Goal: Register for event/course

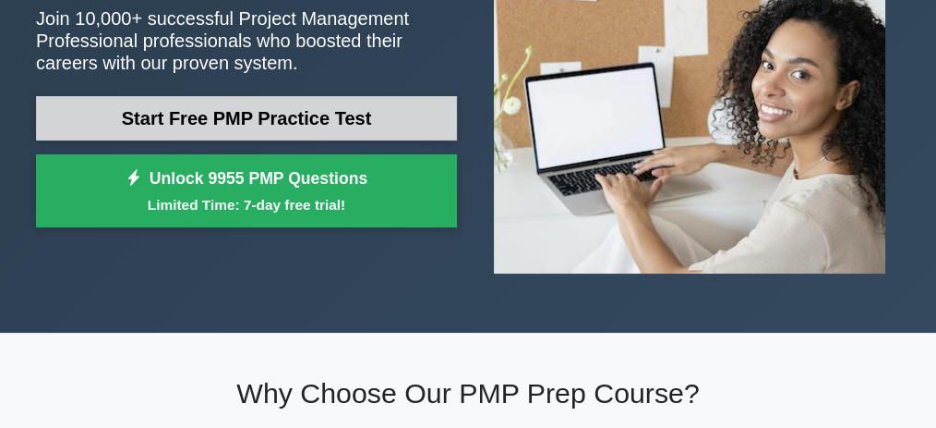
click at [208, 127] on link "Start Free PMP Practice Test" at bounding box center [246, 118] width 421 height 44
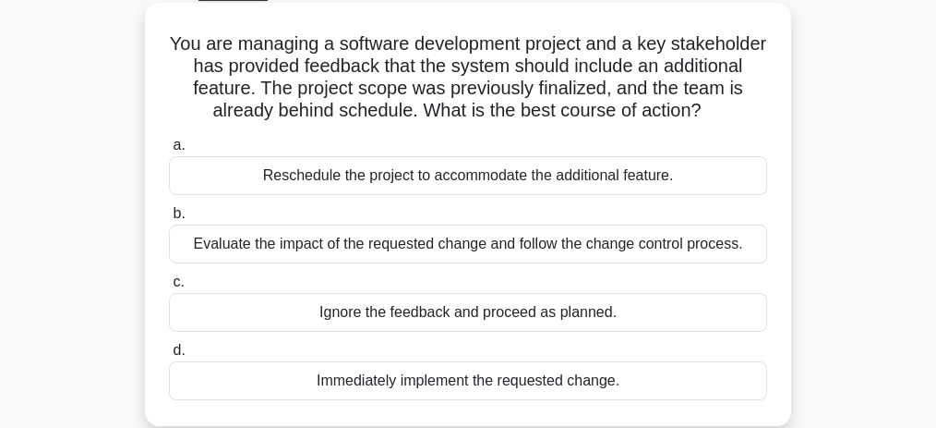
scroll to position [123, 0]
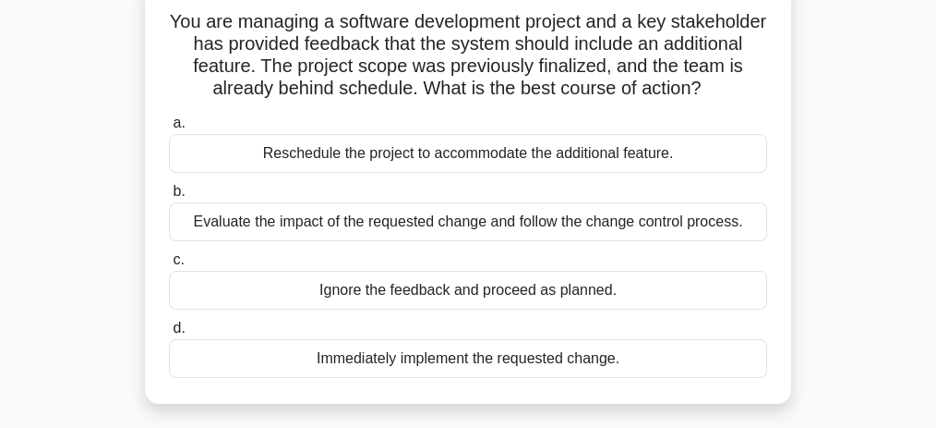
click at [271, 226] on div "Evaluate the impact of the requested change and follow the change control proce…" at bounding box center [468, 221] width 598 height 39
click at [169, 198] on input "b. Evaluate the impact of the requested change and follow the change control pr…" at bounding box center [169, 192] width 0 height 12
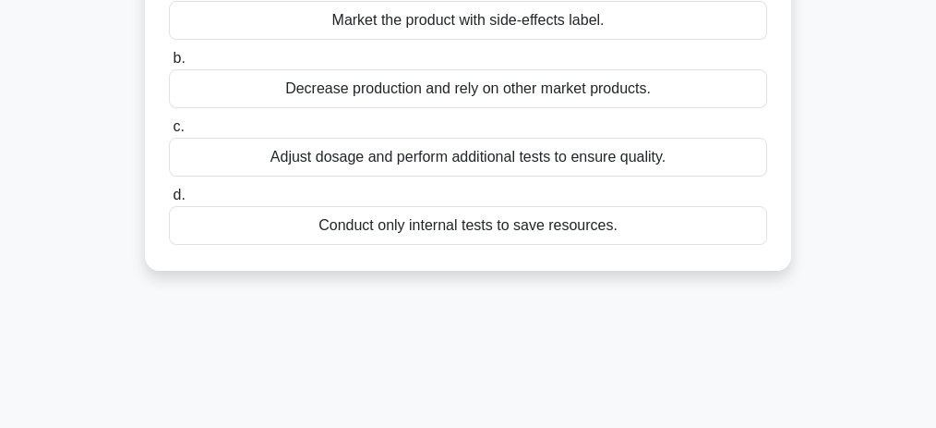
scroll to position [246, 0]
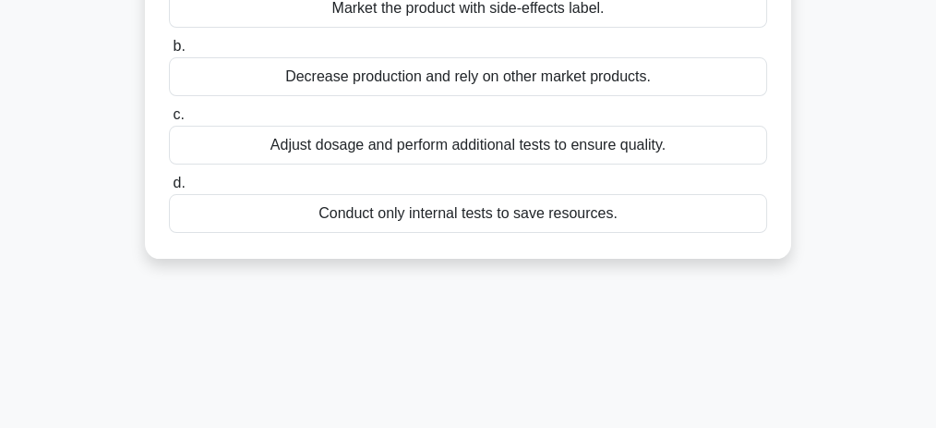
click at [453, 164] on div "Adjust dosage and perform additional tests to ensure quality." at bounding box center [468, 145] width 598 height 39
click at [169, 121] on input "c. Adjust dosage and perform additional tests to ensure quality." at bounding box center [169, 115] width 0 height 12
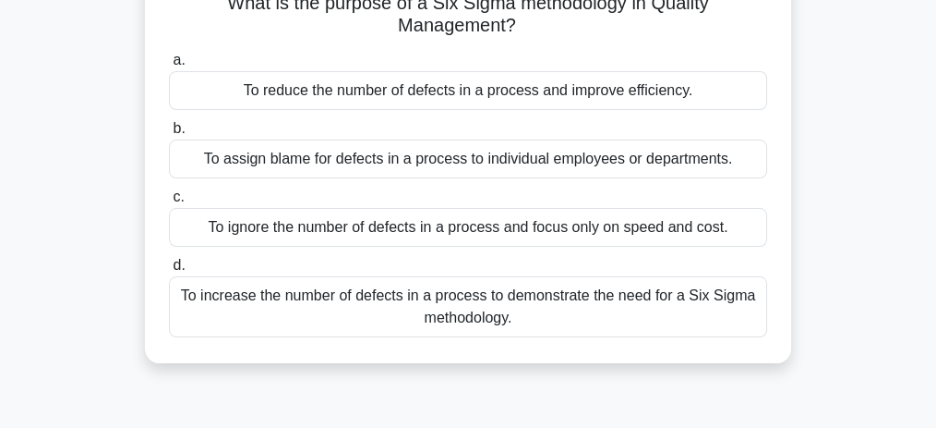
scroll to position [185, 0]
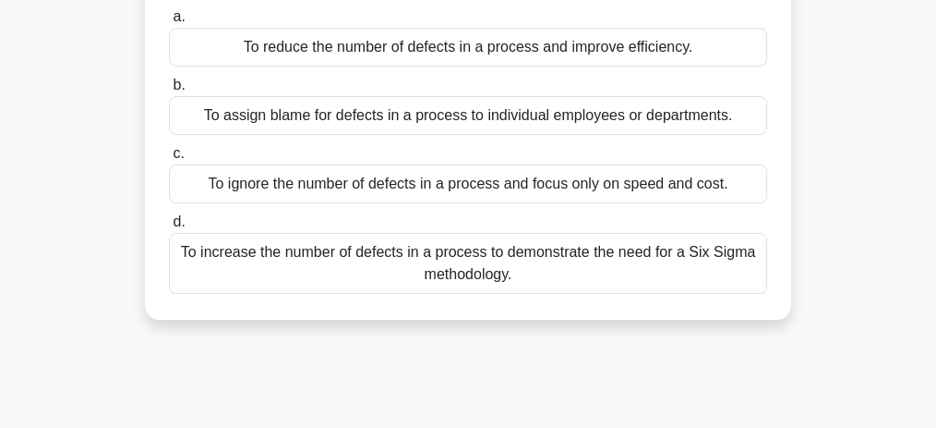
click at [448, 253] on div "To increase the number of defects in a process to demonstrate the need for a Si…" at bounding box center [468, 263] width 598 height 61
click at [169, 228] on input "d. To increase the number of defects in a process to demonstrate the need for a…" at bounding box center [169, 222] width 0 height 12
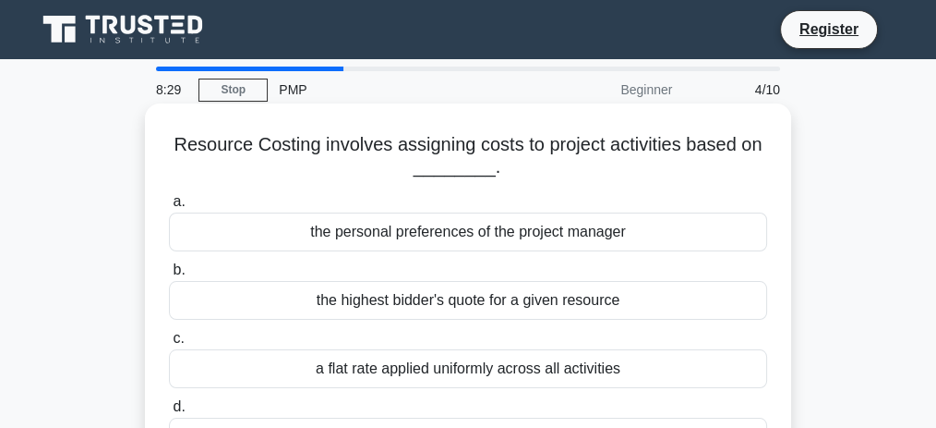
scroll to position [61, 0]
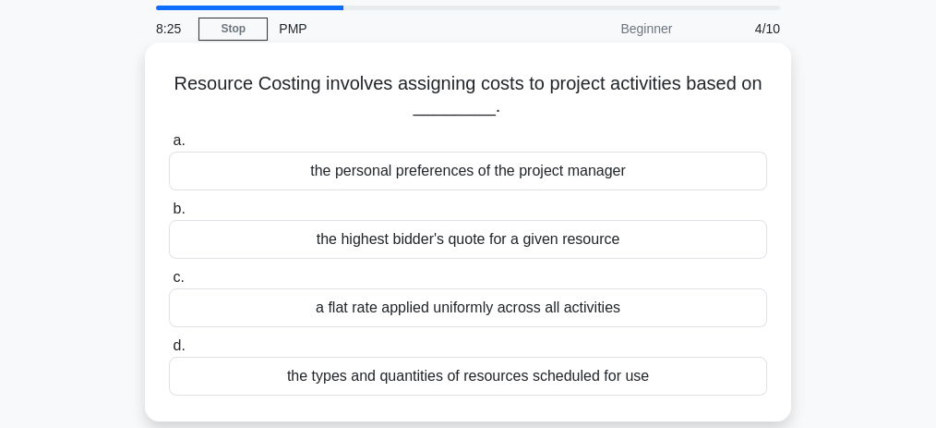
click at [439, 374] on div "the types and quantities of resources scheduled for use" at bounding box center [468, 375] width 598 height 39
click at [169, 352] on input "d. the types and quantities of resources scheduled for use" at bounding box center [169, 346] width 0 height 12
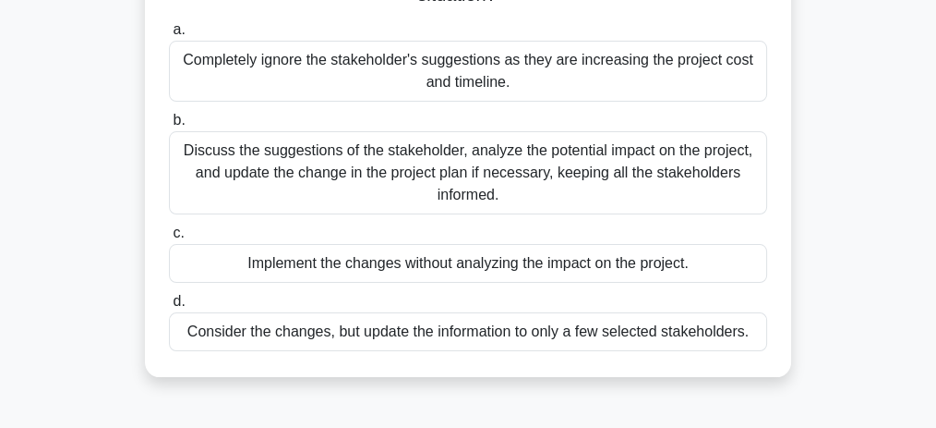
scroll to position [246, 0]
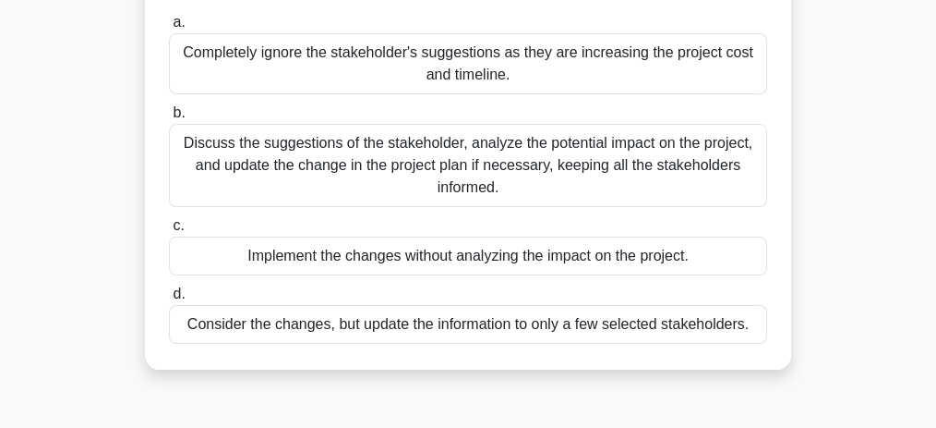
click at [406, 174] on div "Discuss the suggestions of the stakeholder, analyze the potential impact on the…" at bounding box center [468, 165] width 598 height 83
click at [169, 119] on input "b. Discuss the suggestions of the stakeholder, analyze the potential impact on …" at bounding box center [169, 113] width 0 height 12
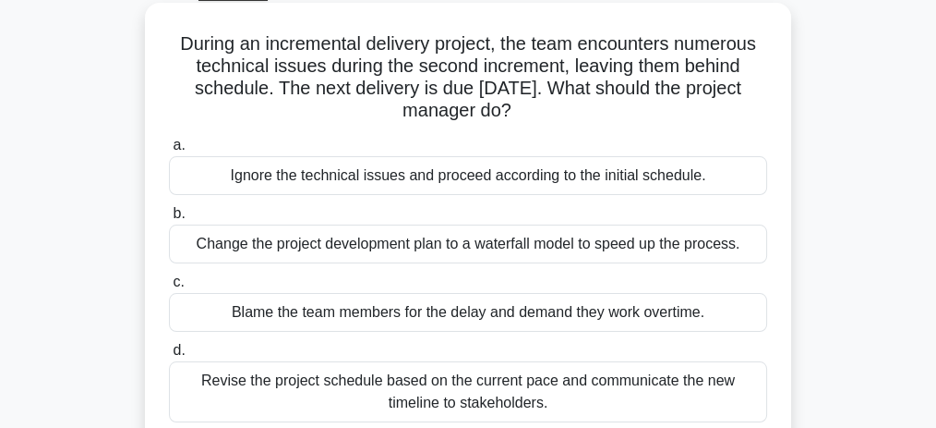
scroll to position [123, 0]
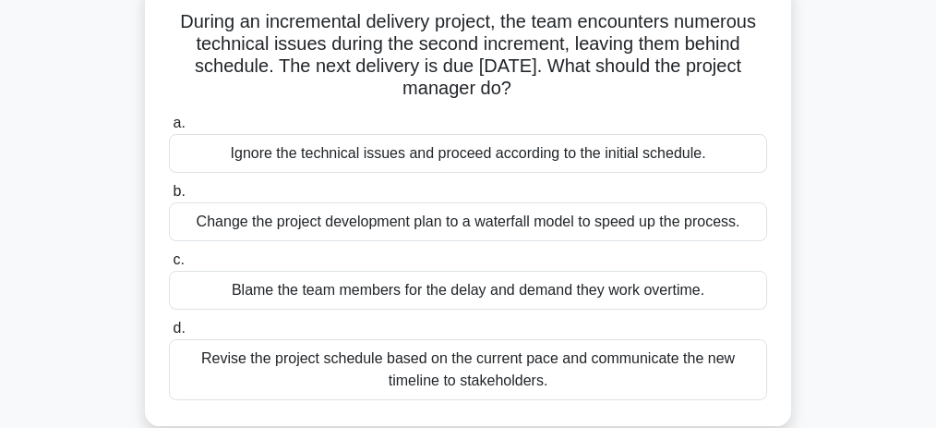
click at [383, 223] on div "Change the project development plan to a waterfall model to speed up the proces…" at bounding box center [468, 221] width 598 height 39
click at [169, 198] on input "b. Change the project development plan to a waterfall model to speed up the pro…" at bounding box center [169, 192] width 0 height 12
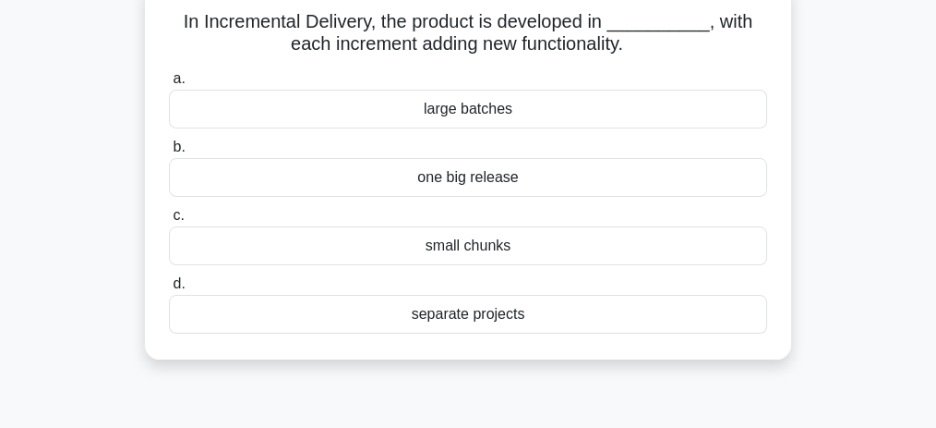
click at [462, 313] on div "separate projects" at bounding box center [468, 314] width 598 height 39
click at [169, 290] on input "d. separate projects" at bounding box center [169, 284] width 0 height 12
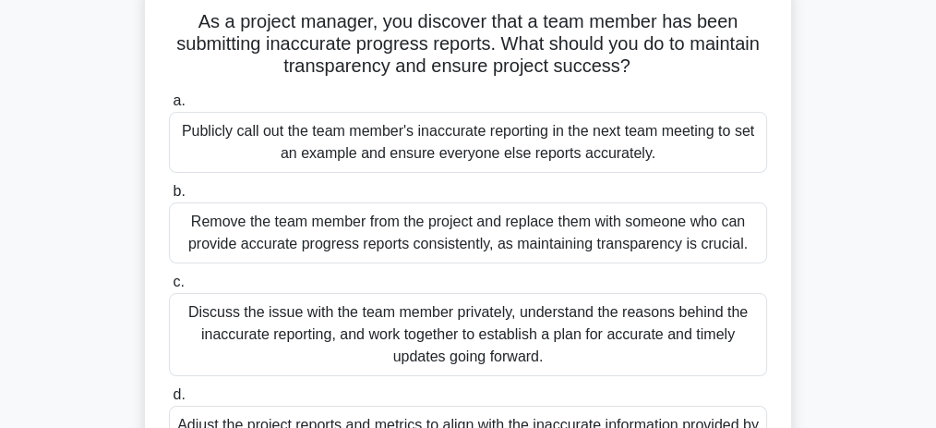
scroll to position [185, 0]
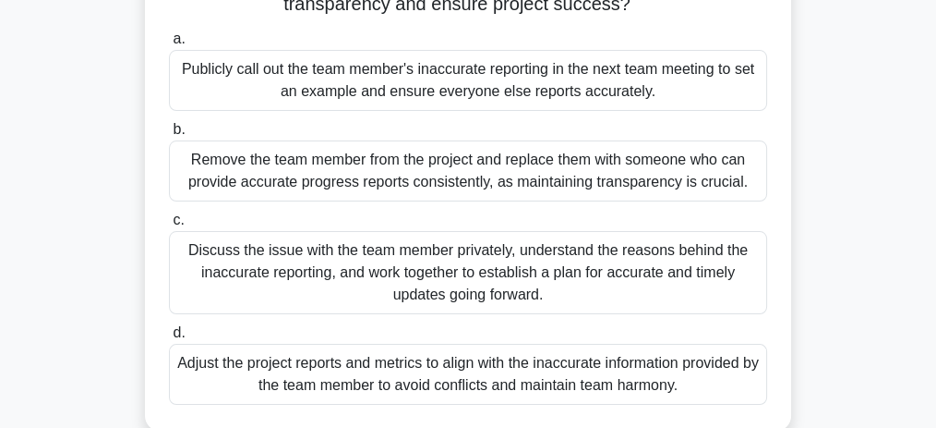
click at [330, 266] on div "Discuss the issue with the team member privately, understand the reasons behind…" at bounding box center [468, 272] width 598 height 83
click at [169, 226] on input "c. Discuss the issue with the team member privately, understand the reasons beh…" at bounding box center [169, 220] width 0 height 12
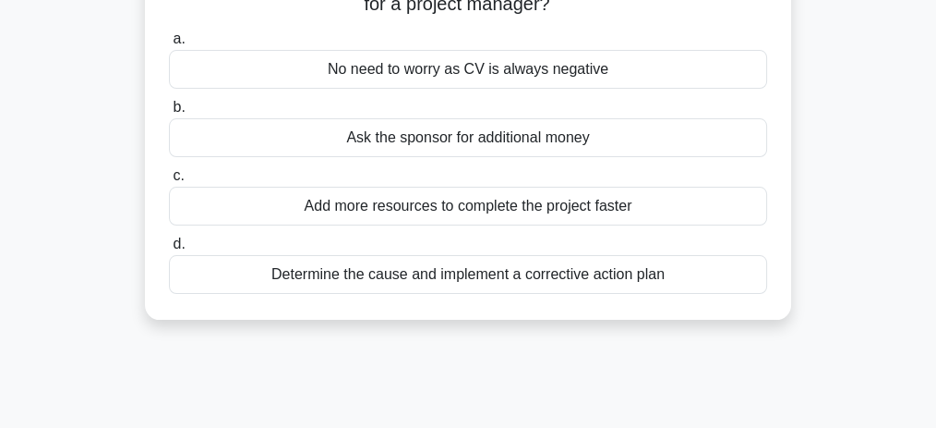
click at [502, 272] on div "Determine the cause and implement a corrective action plan" at bounding box center [468, 274] width 598 height 39
click at [169, 250] on input "d. Determine the cause and implement a corrective action plan" at bounding box center [169, 244] width 0 height 12
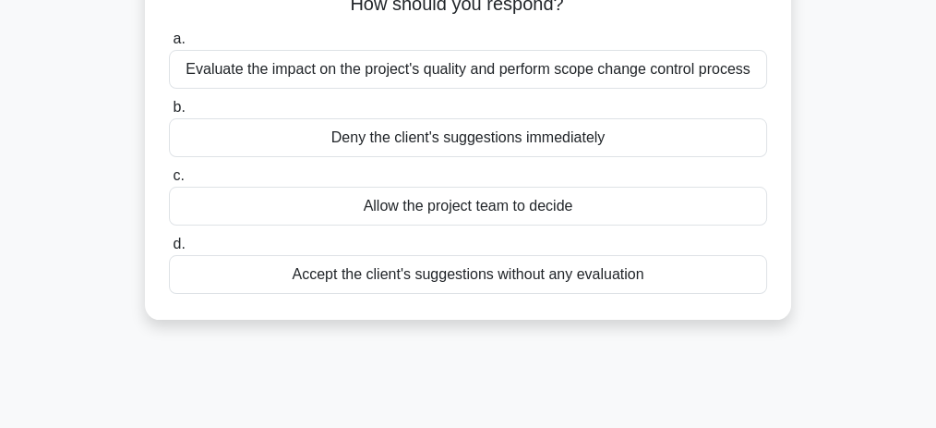
click at [331, 77] on div "Evaluate the impact on the project's quality and perform scope change control p…" at bounding box center [468, 69] width 598 height 39
click at [169, 45] on input "a. Evaluate the impact on the project's quality and perform scope change contro…" at bounding box center [169, 39] width 0 height 12
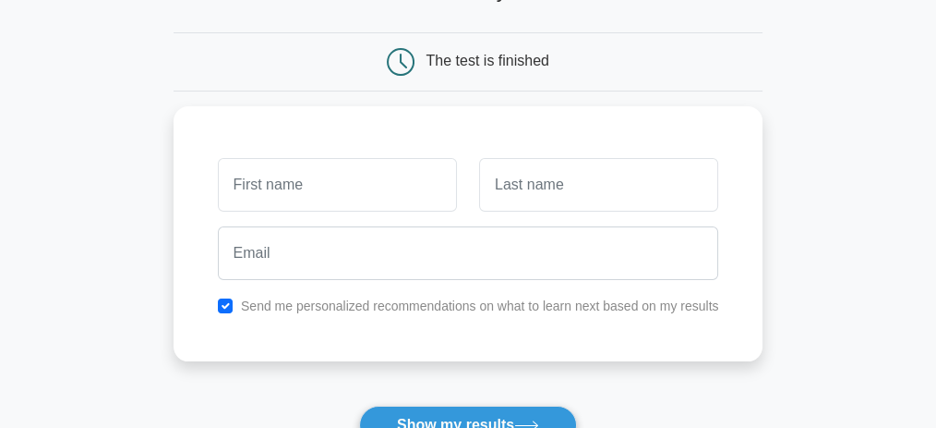
scroll to position [185, 0]
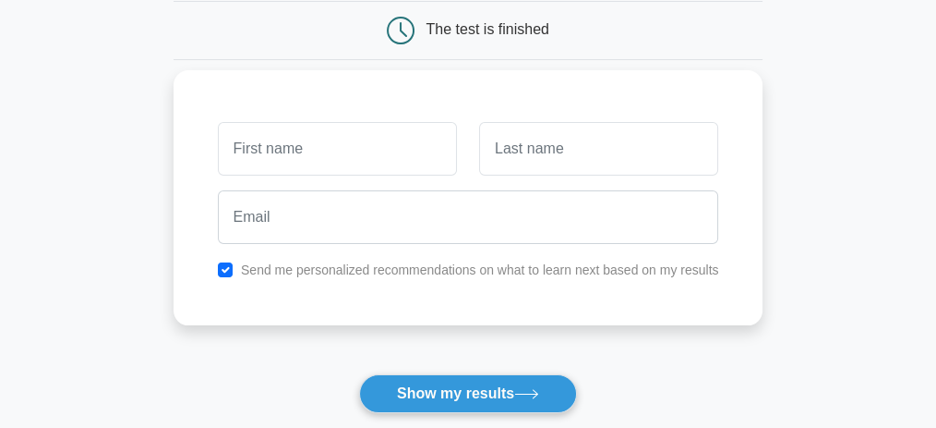
click at [278, 164] on input "text" at bounding box center [337, 149] width 239 height 54
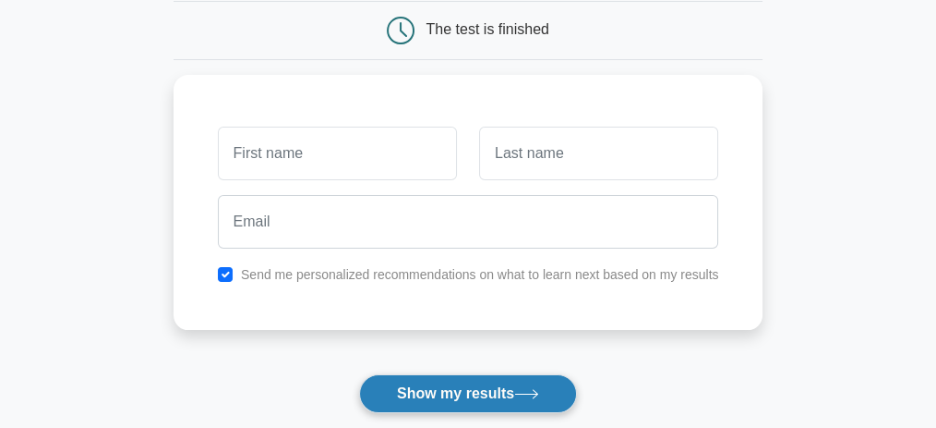
click at [400, 382] on button "Show my results" at bounding box center [468, 393] width 218 height 39
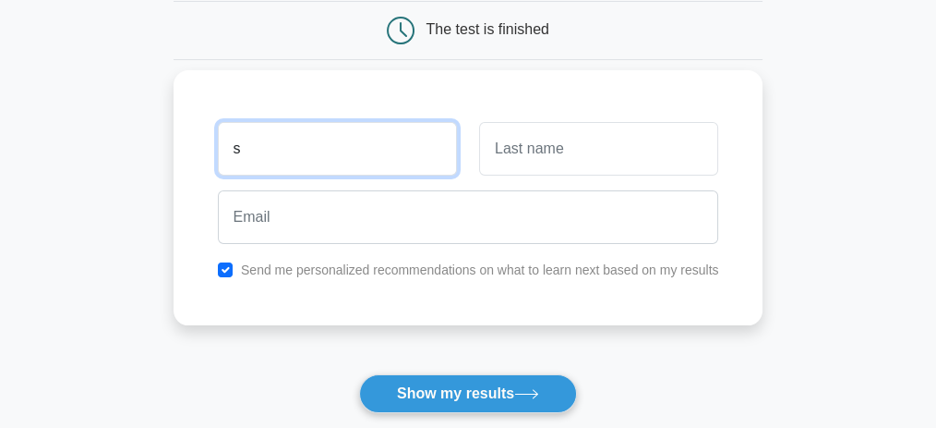
type input "Shakila"
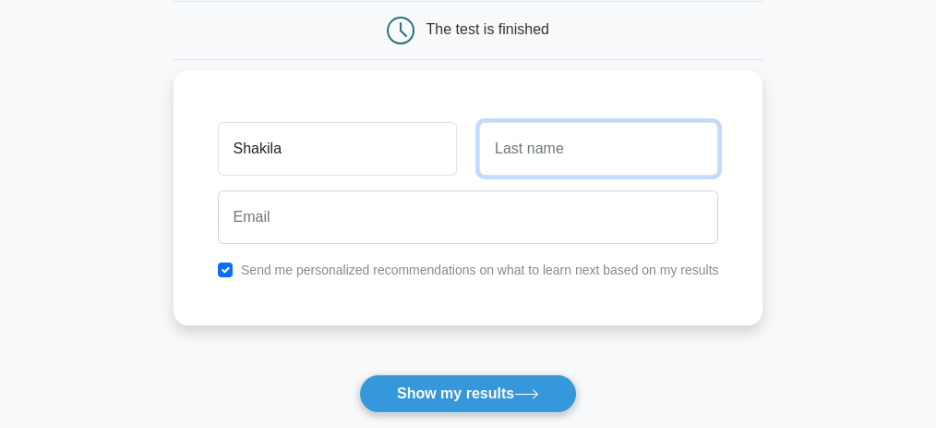
click at [611, 140] on input "text" at bounding box center [598, 149] width 239 height 54
type input "Javed"
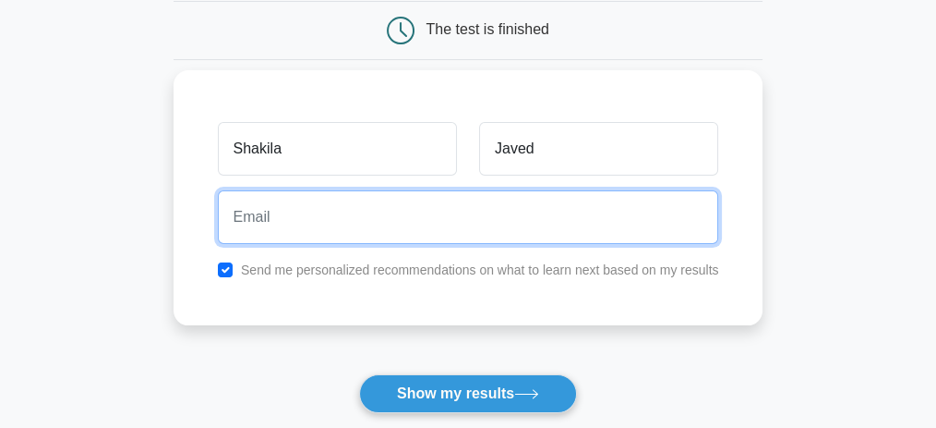
click at [239, 235] on input "email" at bounding box center [468, 217] width 501 height 54
type input "shakila_javed@rediffmail.com"
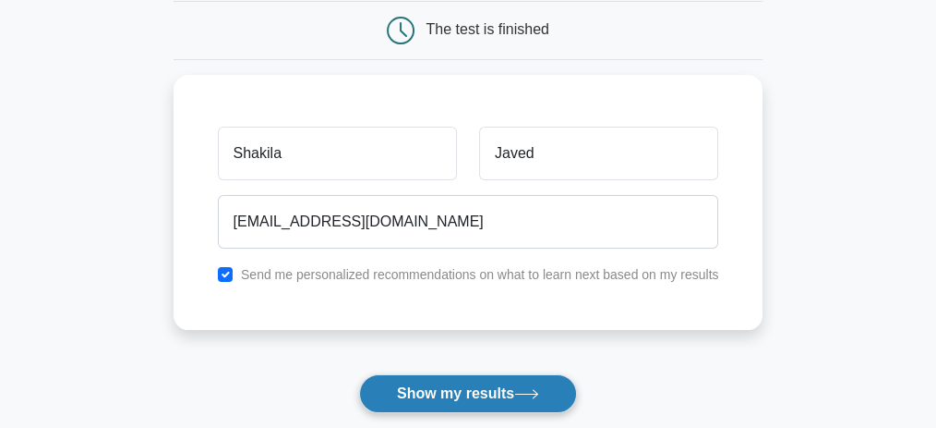
click at [426, 391] on button "Show my results" at bounding box center [468, 393] width 218 height 39
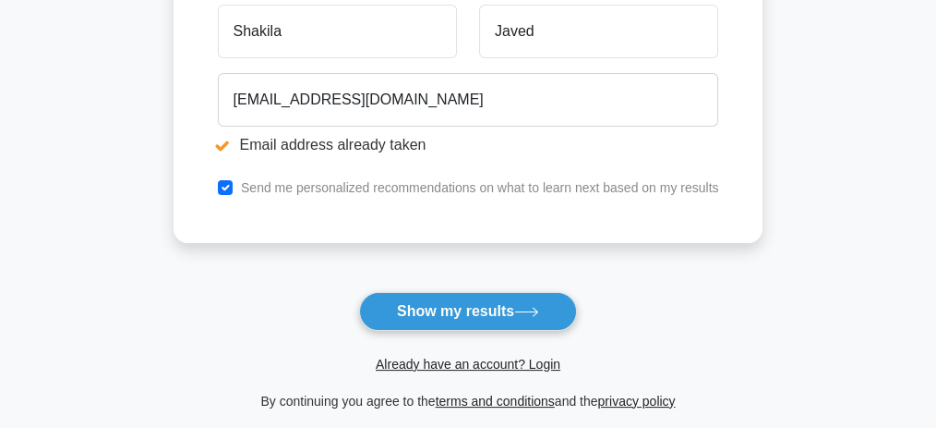
scroll to position [371, 0]
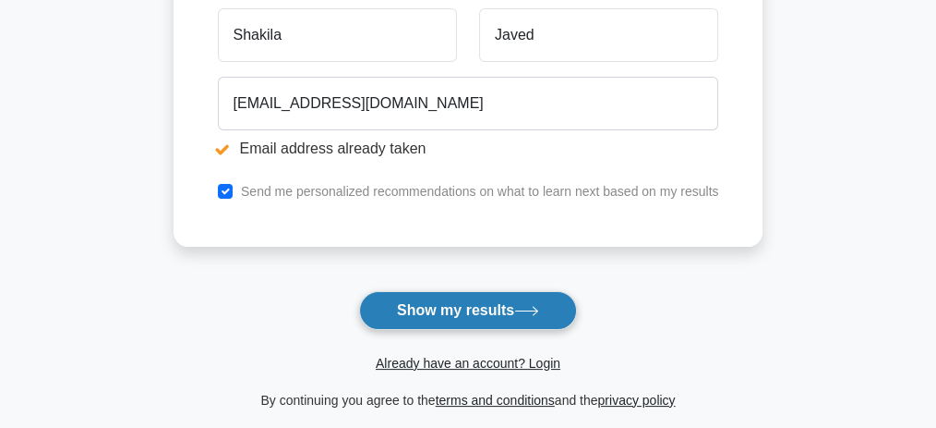
click at [410, 301] on button "Show my results" at bounding box center [468, 310] width 218 height 39
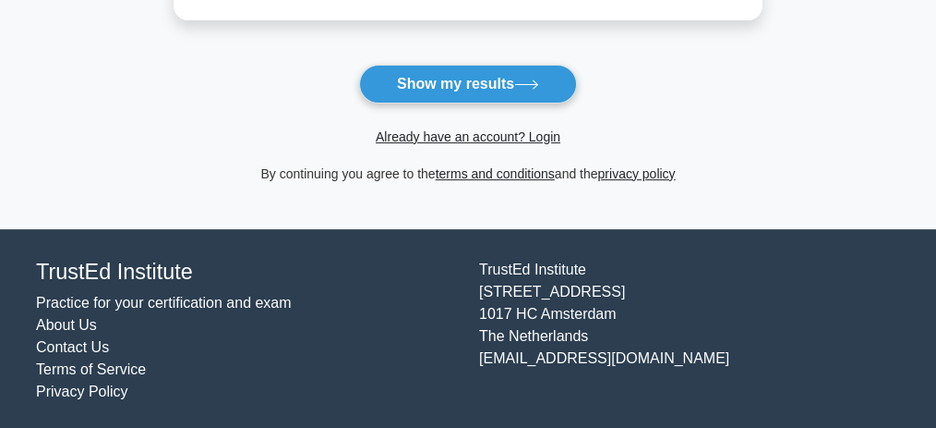
scroll to position [413, 0]
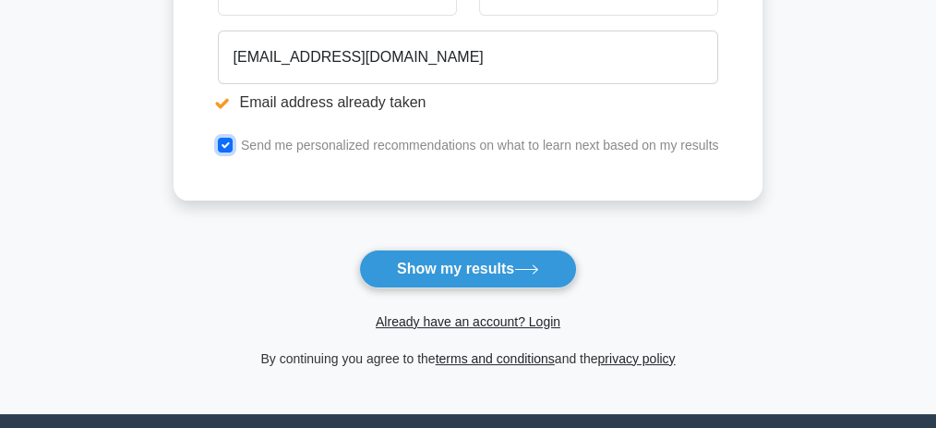
click at [221, 140] on input "checkbox" at bounding box center [225, 145] width 15 height 15
checkbox input "false"
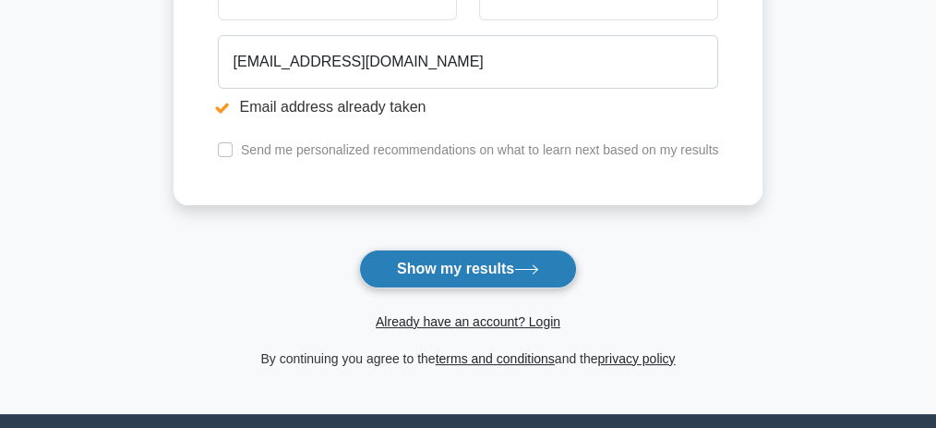
click at [370, 266] on button "Show my results" at bounding box center [468, 268] width 218 height 39
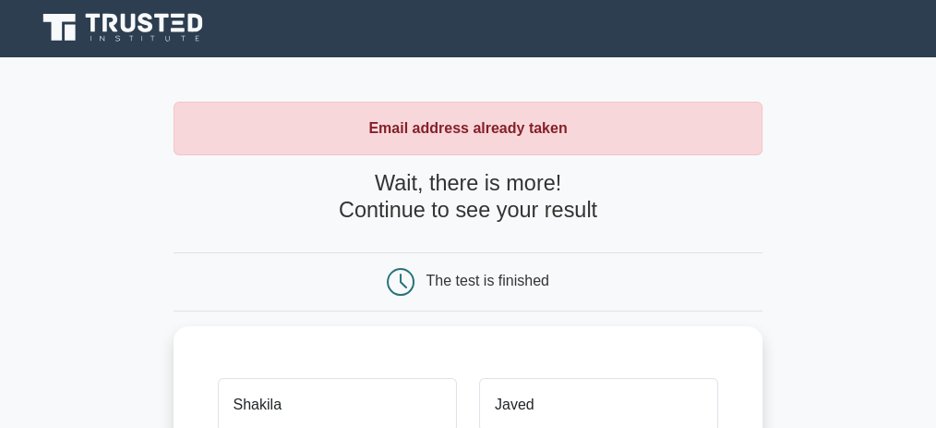
scroll to position [64, 0]
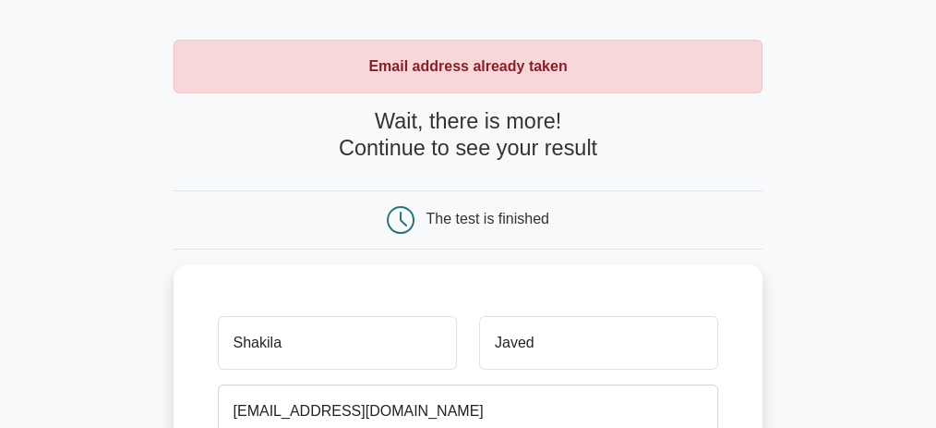
click at [416, 73] on strong "Email address already taken" at bounding box center [467, 66] width 199 height 16
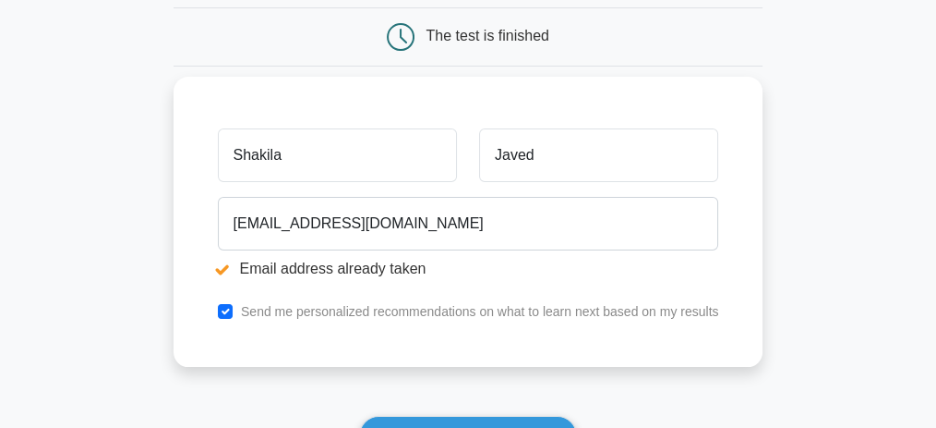
scroll to position [248, 0]
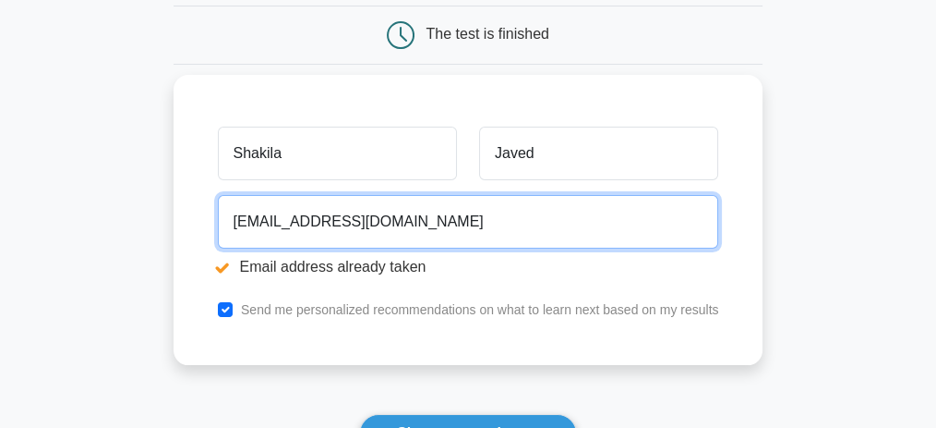
click at [294, 221] on input "[EMAIL_ADDRESS][DOMAIN_NAME]" at bounding box center [468, 222] width 501 height 54
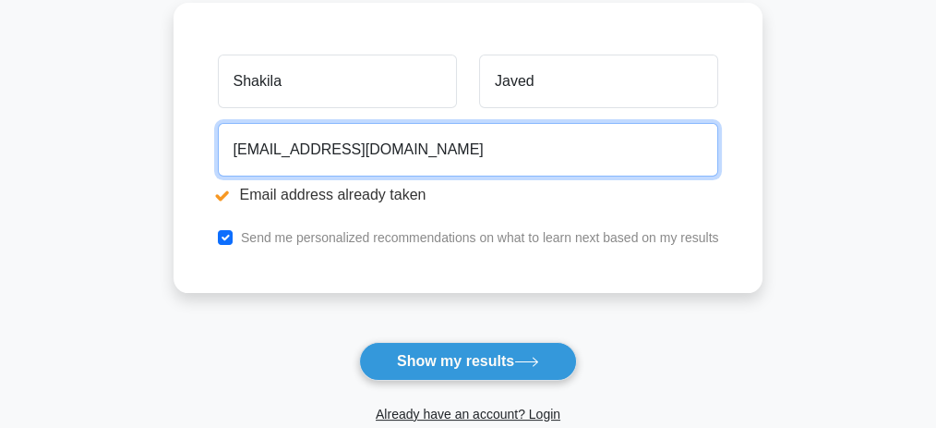
scroll to position [495, 0]
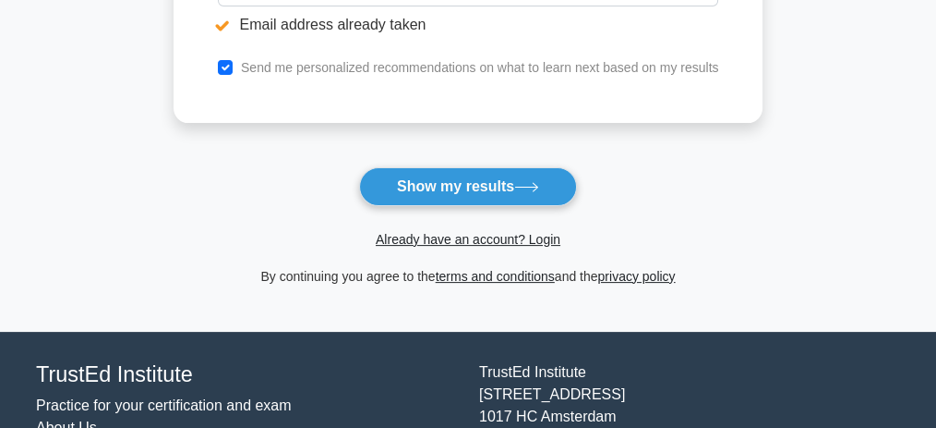
click at [472, 192] on button "Show my results" at bounding box center [468, 186] width 218 height 39
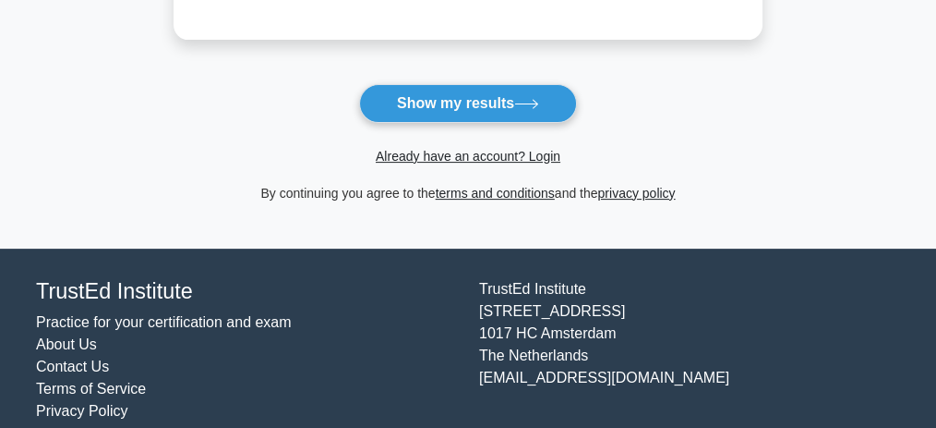
scroll to position [597, 0]
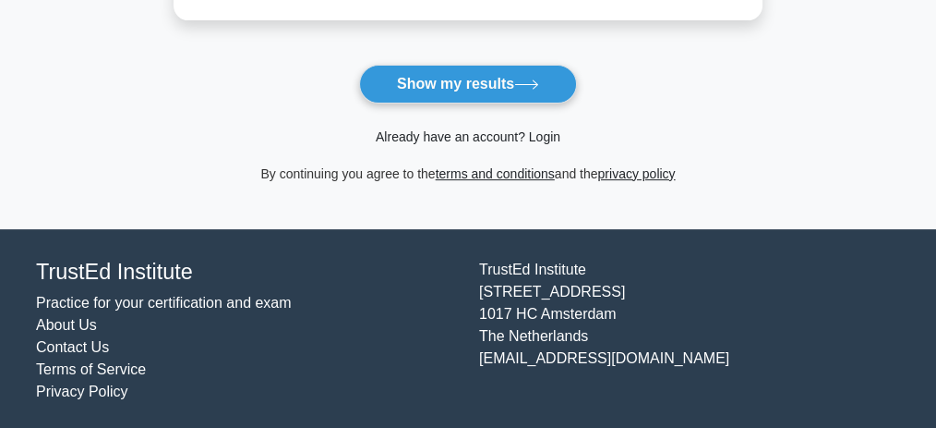
click at [471, 130] on link "Already have an account? Login" at bounding box center [468, 136] width 185 height 15
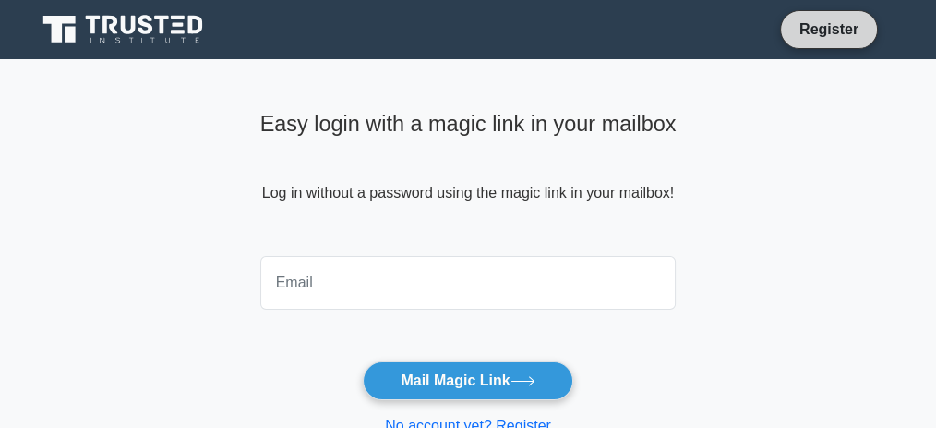
click at [823, 31] on link "Register" at bounding box center [829, 29] width 81 height 23
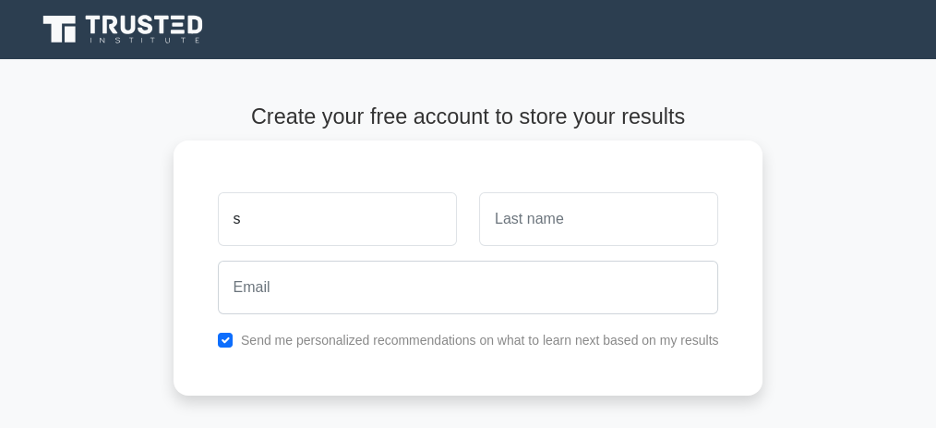
type input "Shakila"
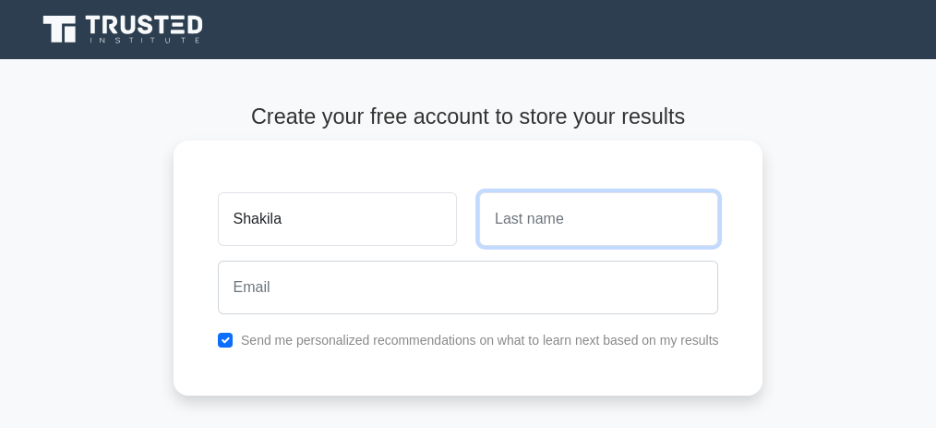
click at [609, 222] on input "text" at bounding box center [598, 219] width 239 height 54
type input "Javed"
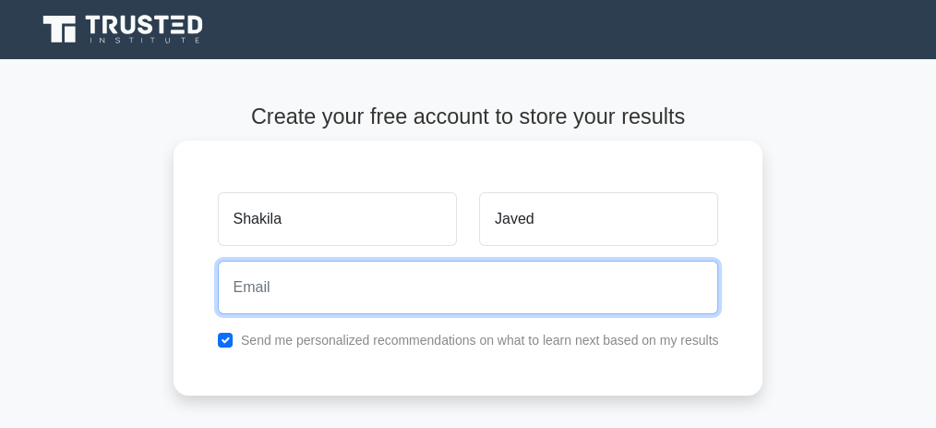
click at [259, 298] on input "email" at bounding box center [468, 287] width 501 height 54
type input "[EMAIL_ADDRESS][DOMAIN_NAME]"
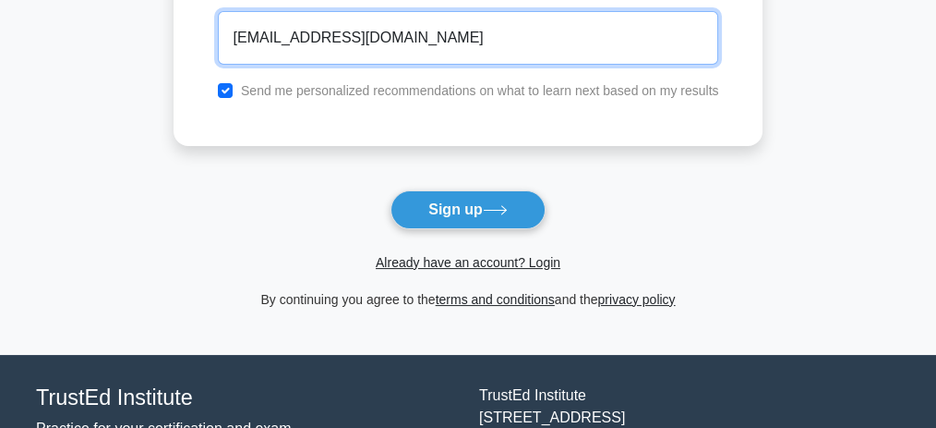
scroll to position [307, 0]
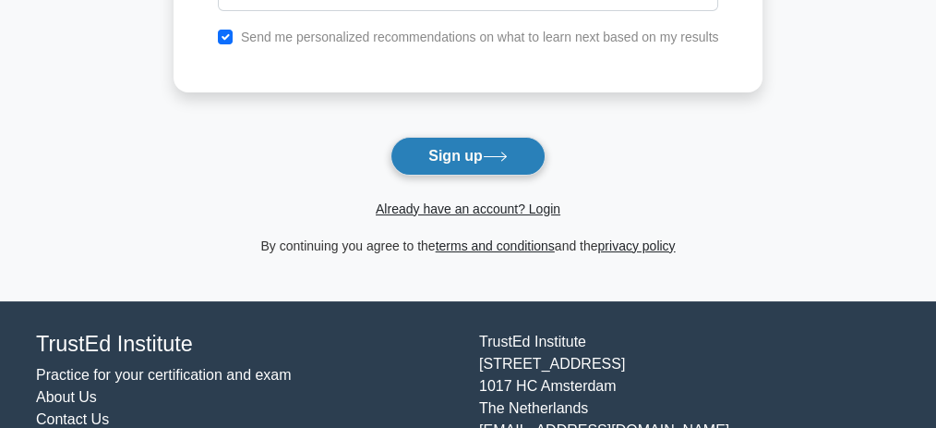
click at [452, 161] on button "Sign up" at bounding box center [468, 156] width 155 height 39
